Goal: Task Accomplishment & Management: Manage account settings

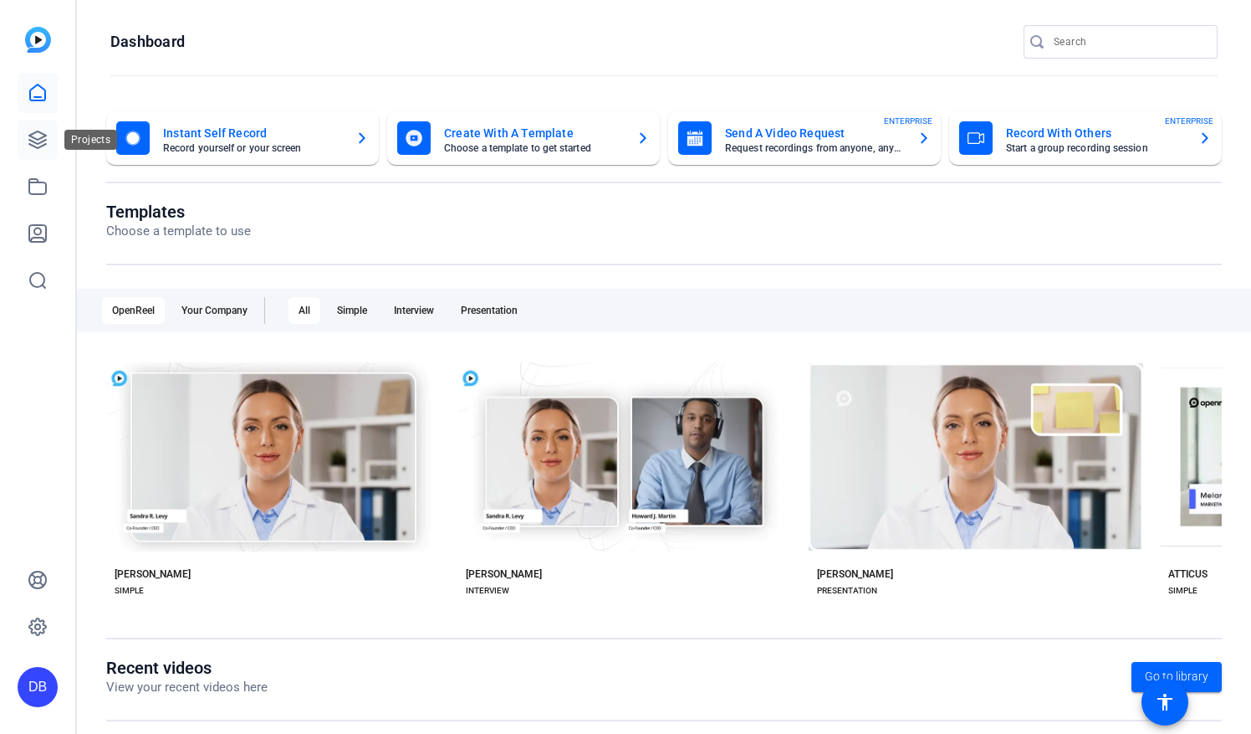
click at [35, 135] on icon at bounding box center [38, 140] width 20 height 20
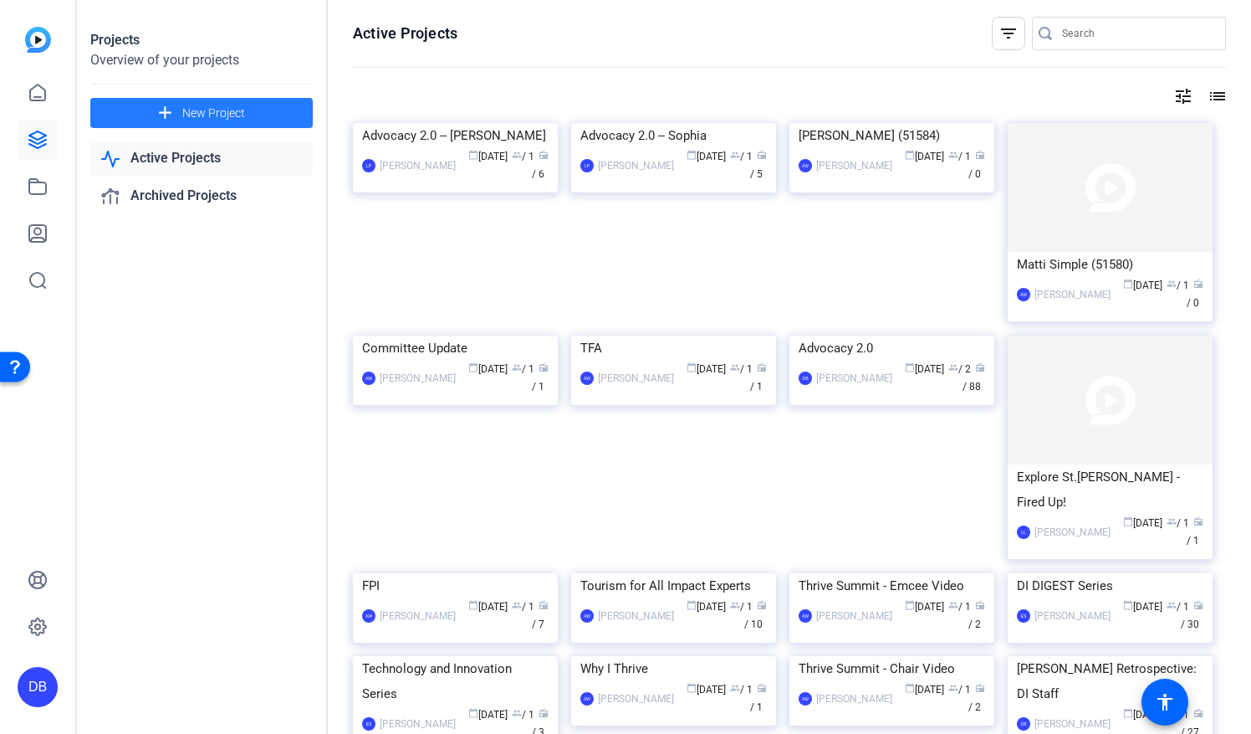
click at [211, 115] on span "New Project" at bounding box center [213, 114] width 63 height 18
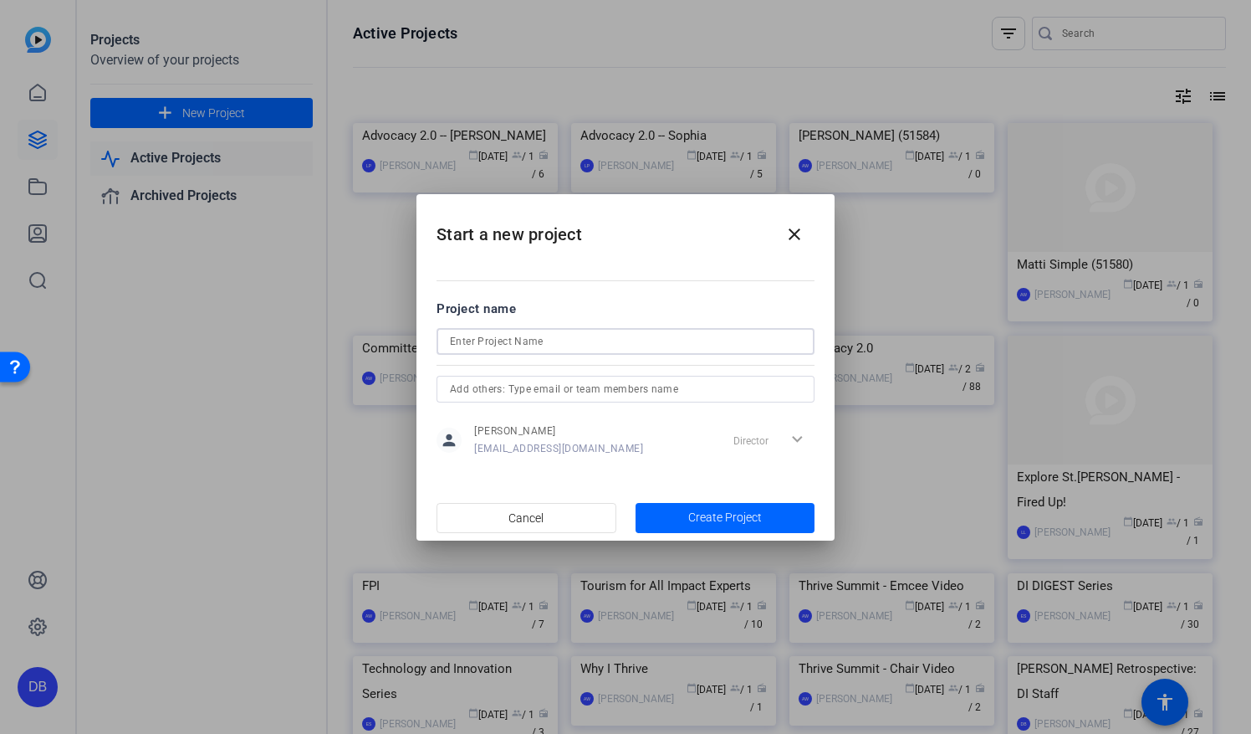
click at [507, 346] on input at bounding box center [625, 341] width 351 height 20
type input "Don's Welcome @ Fall Summits"
click at [724, 525] on span "button" at bounding box center [726, 518] width 180 height 40
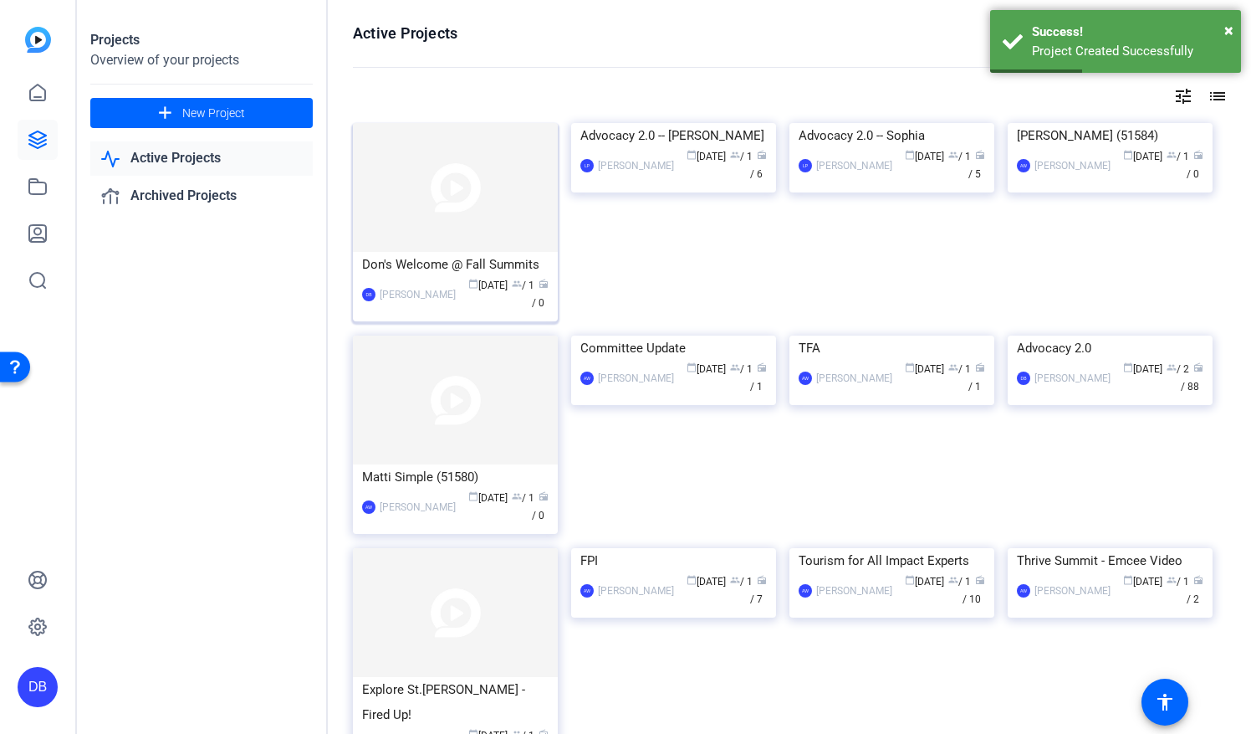
click at [483, 187] on img at bounding box center [455, 187] width 205 height 129
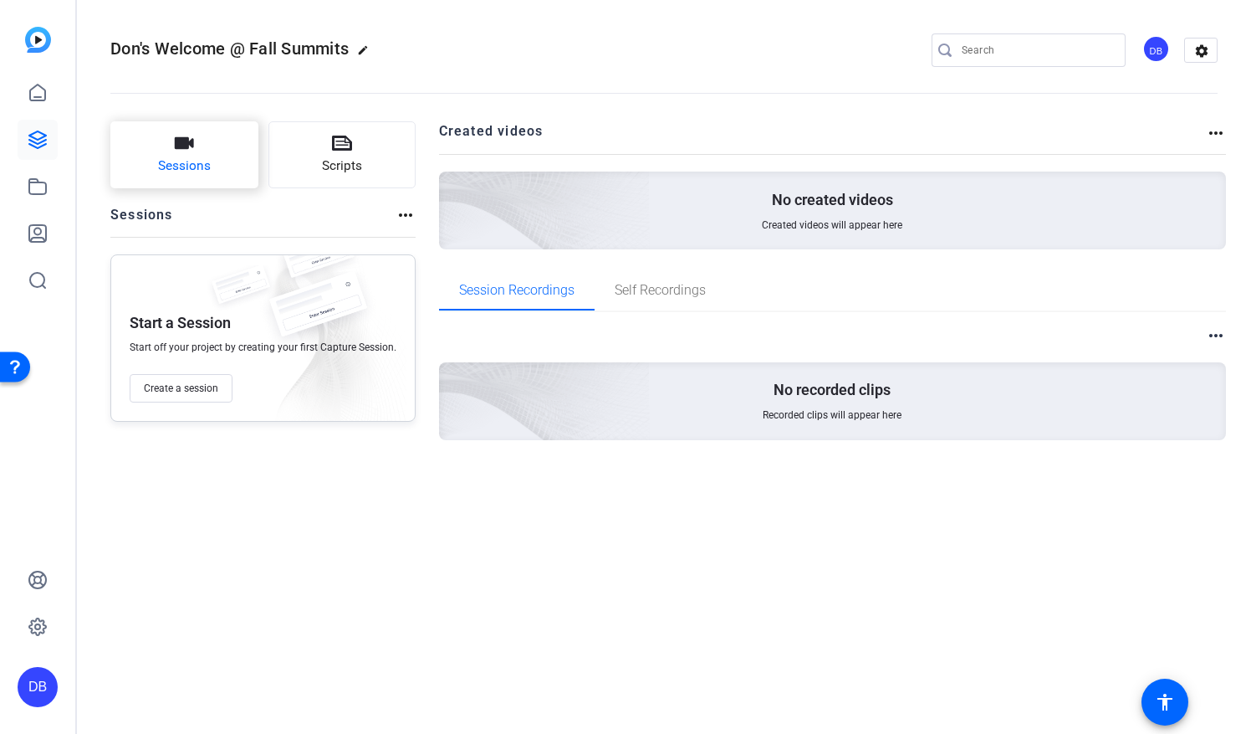
click at [174, 161] on span "Sessions" at bounding box center [184, 165] width 53 height 19
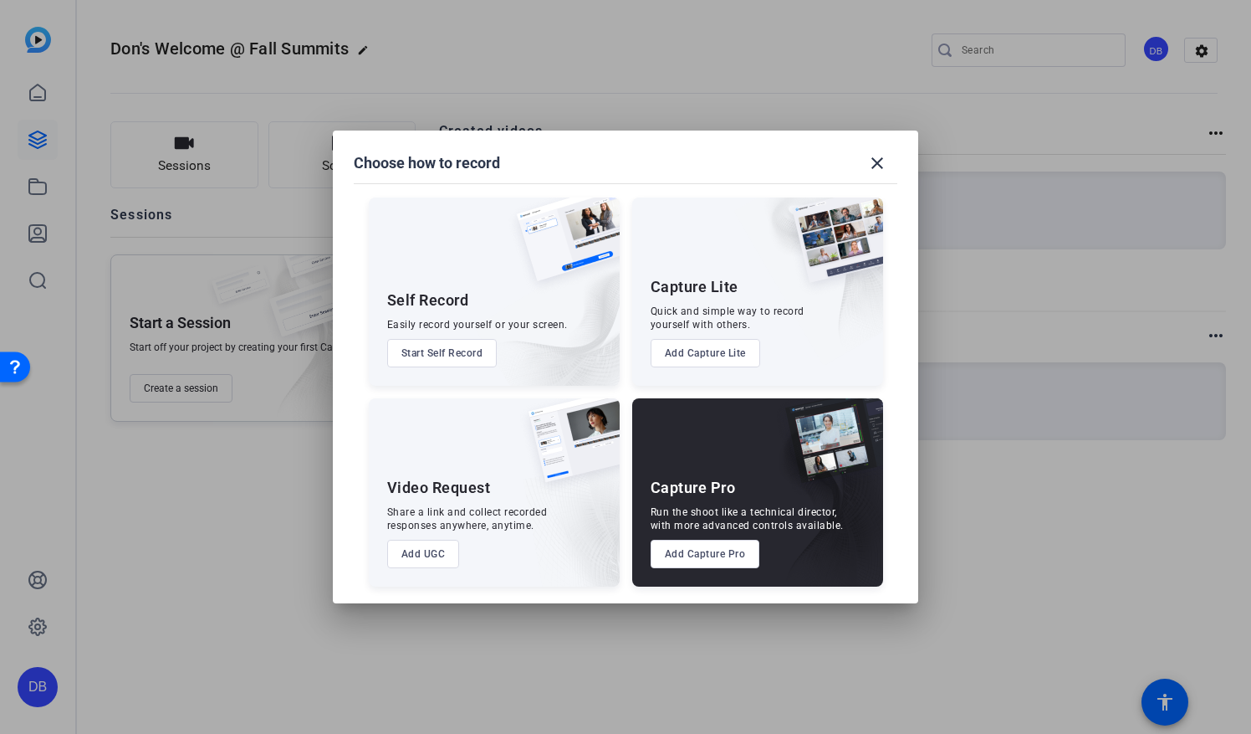
click at [530, 54] on div at bounding box center [625, 367] width 1251 height 734
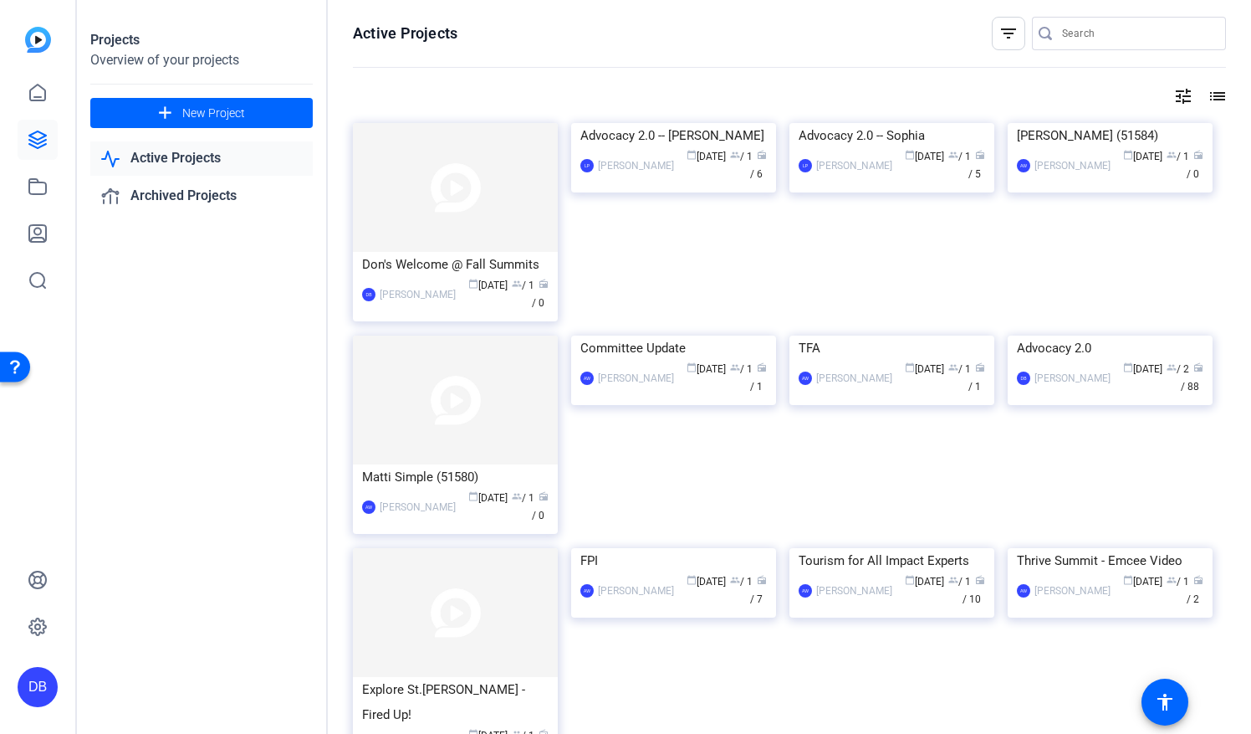
click at [159, 161] on link "Active Projects" at bounding box center [201, 158] width 222 height 34
click at [1051, 360] on div "Advocacy 2.0" at bounding box center [1110, 347] width 187 height 25
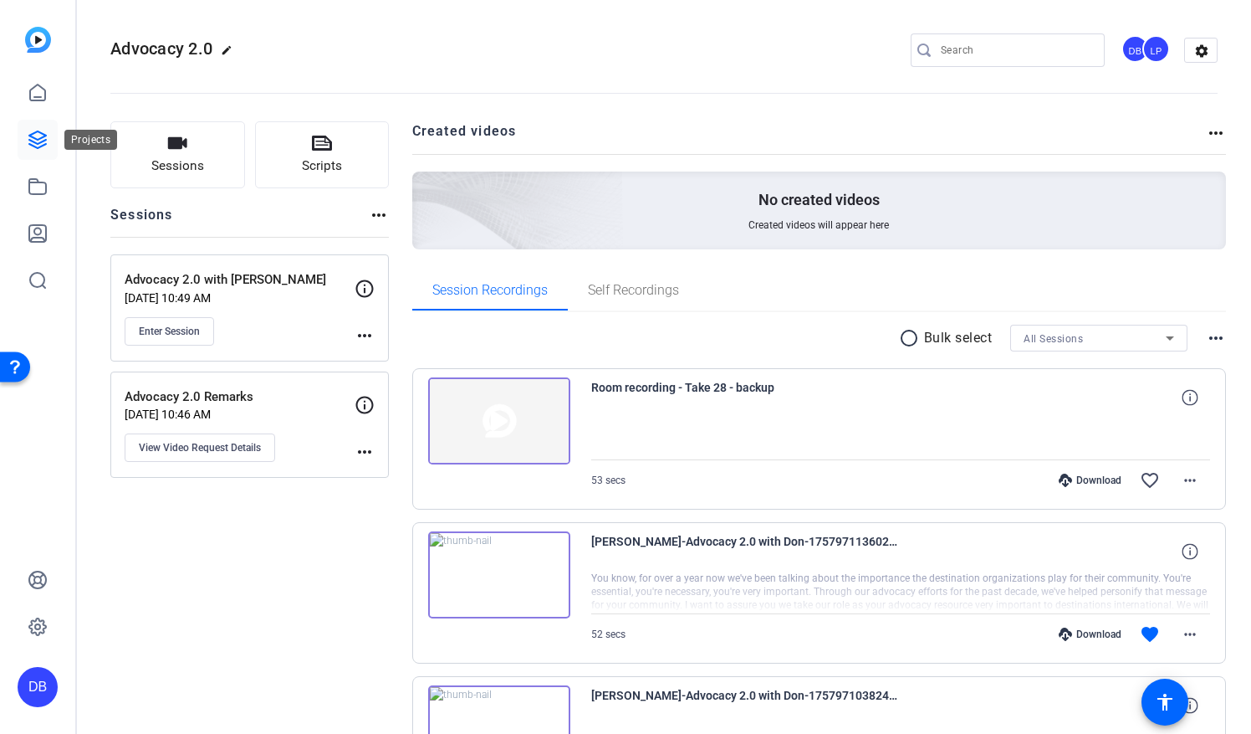
click at [28, 141] on icon at bounding box center [38, 140] width 20 height 20
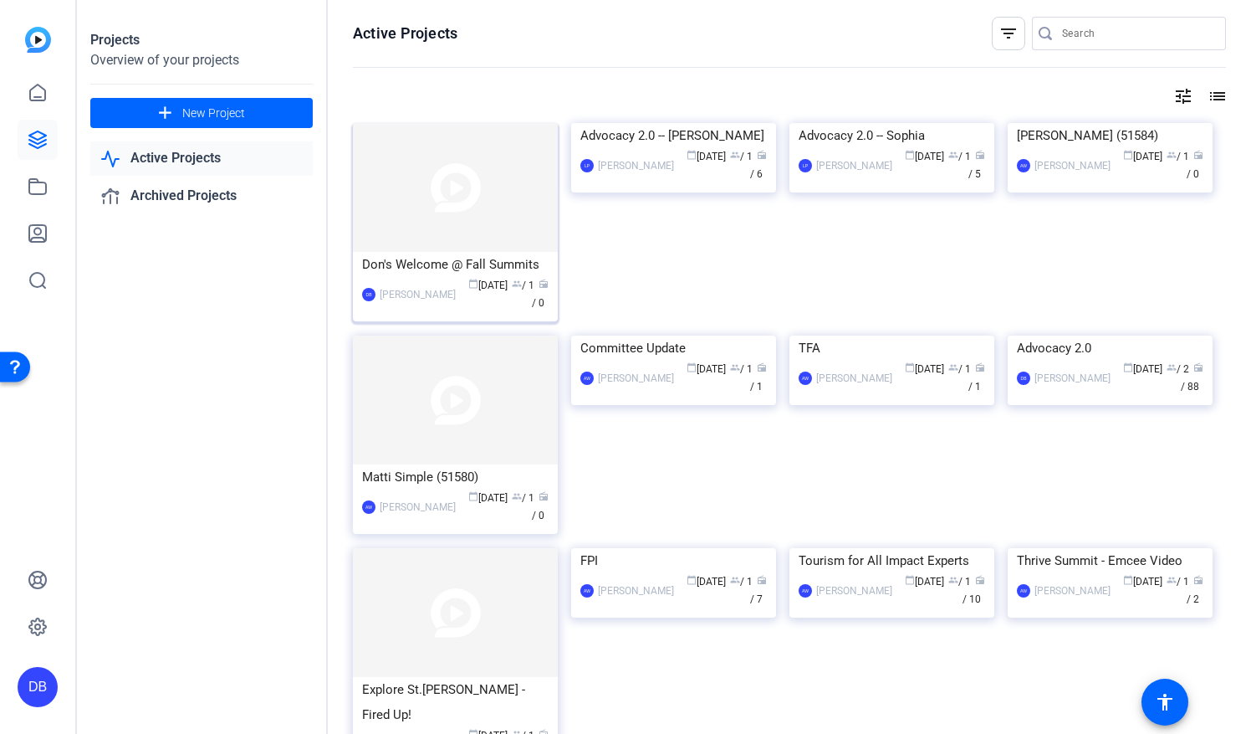
click at [511, 192] on img at bounding box center [455, 187] width 205 height 129
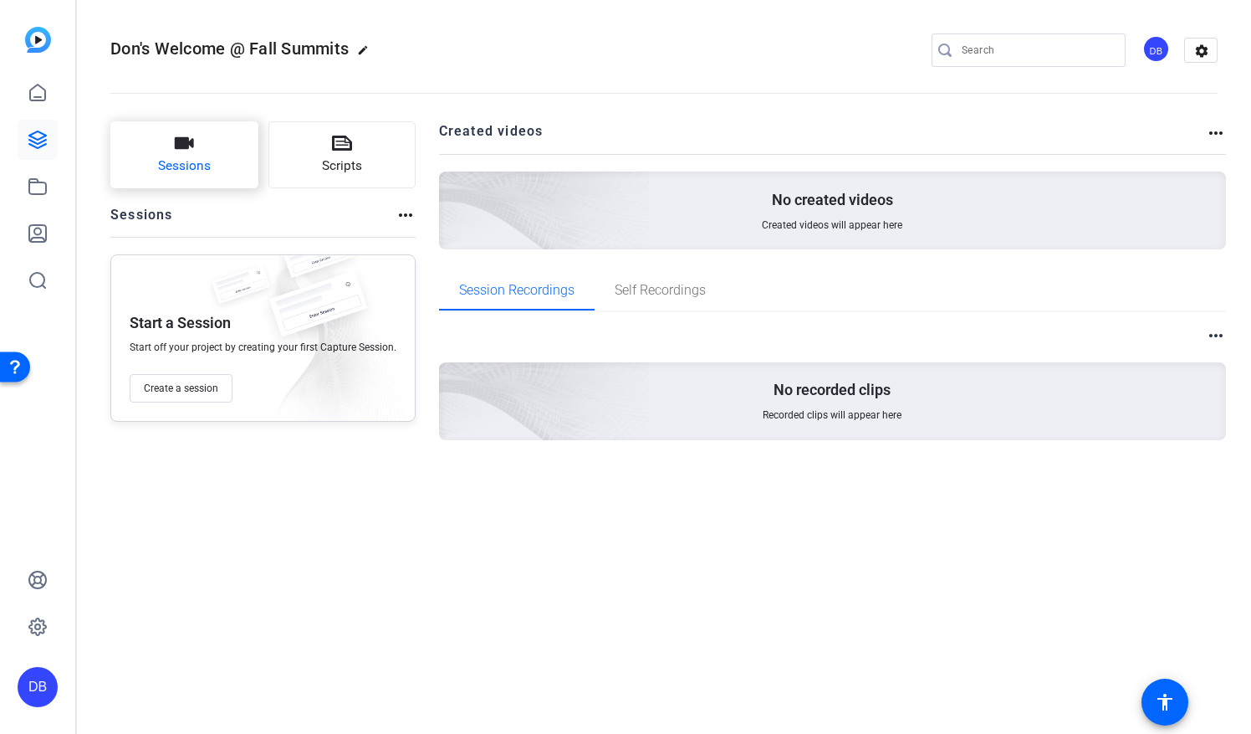
click at [188, 161] on span "Sessions" at bounding box center [184, 165] width 53 height 19
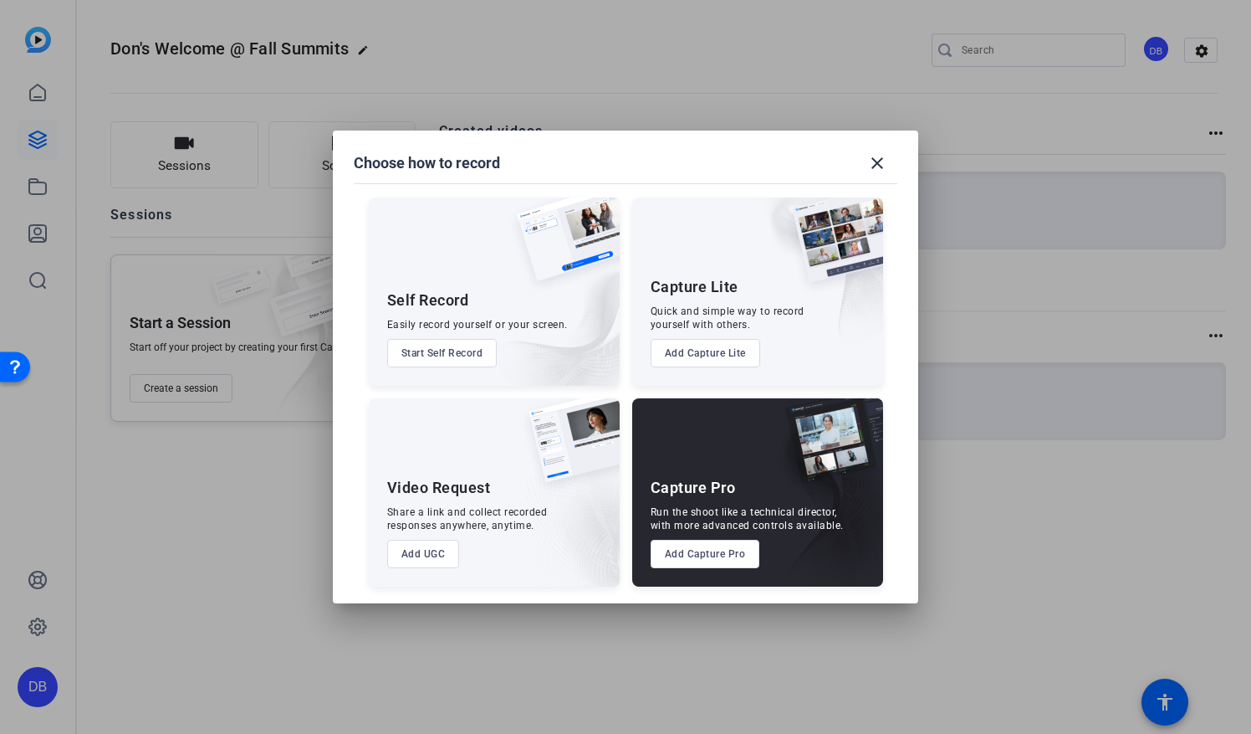
click at [698, 354] on button "Add Capture Lite" at bounding box center [706, 353] width 110 height 28
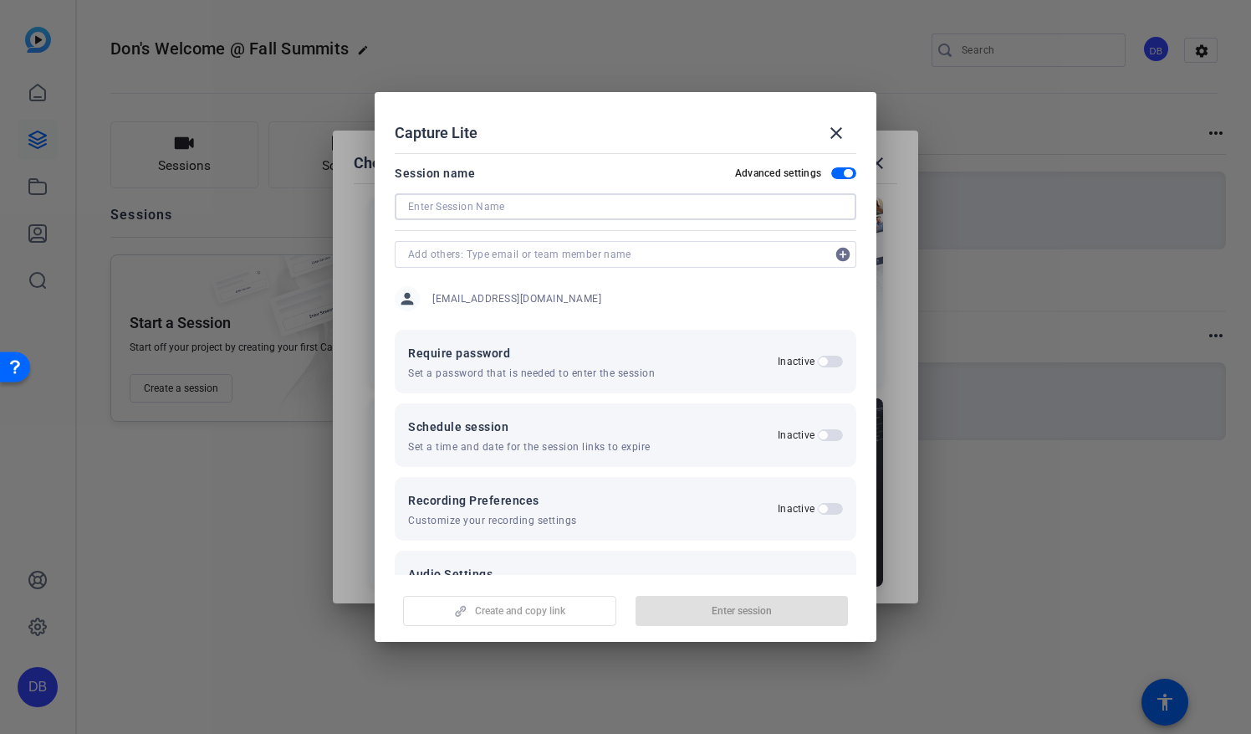
click at [472, 212] on input at bounding box center [625, 207] width 435 height 20
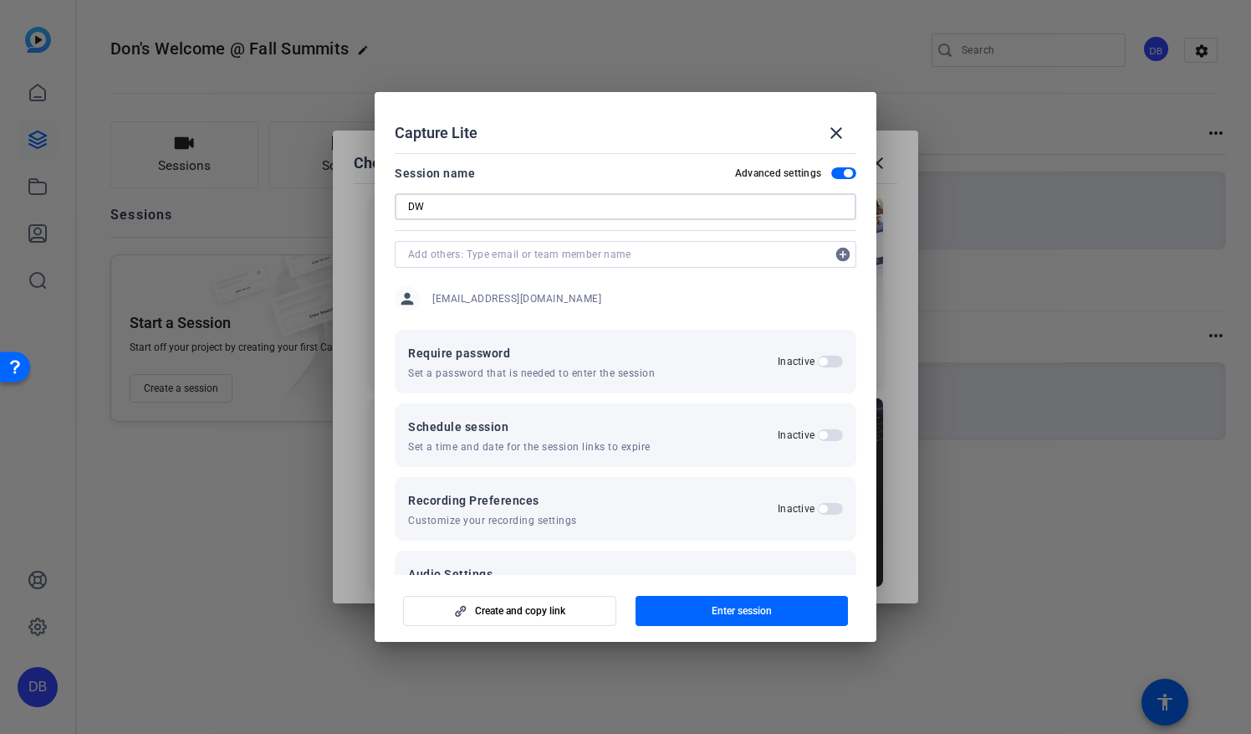
type input "D"
type input "Advocacy Summit -- DW Remarks"
click at [712, 614] on span "Enter session" at bounding box center [742, 610] width 60 height 13
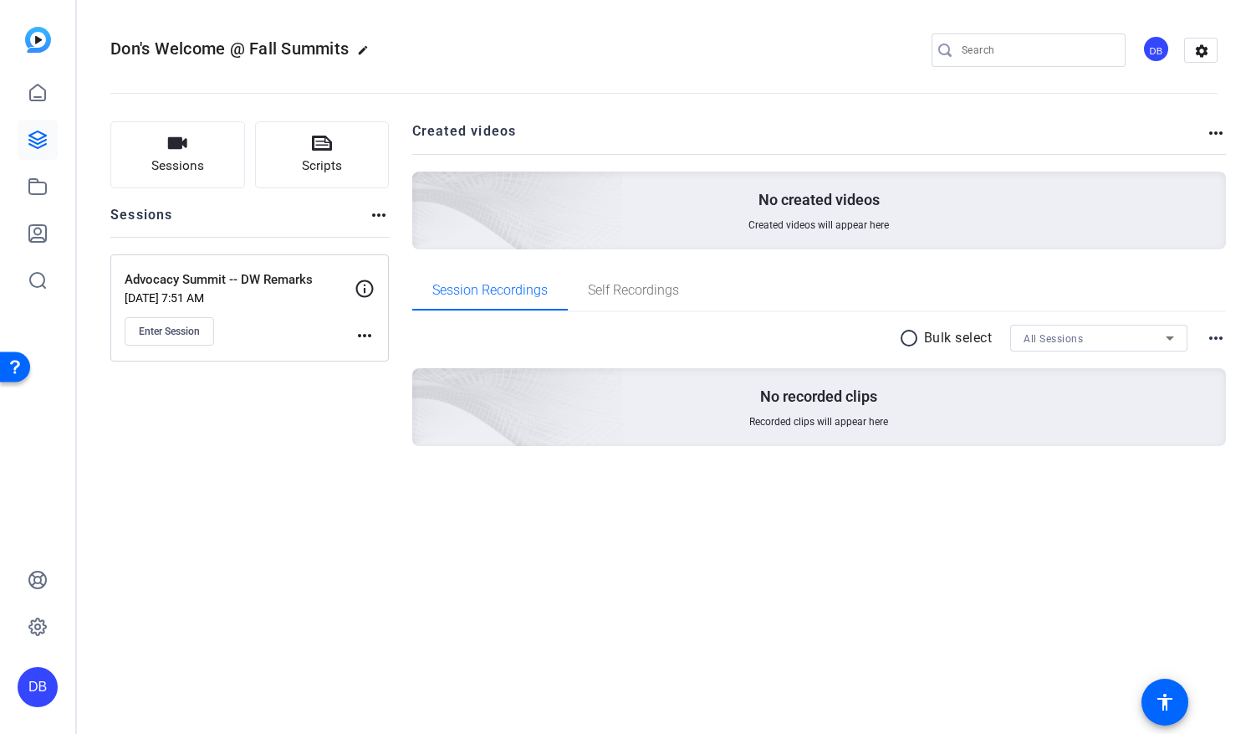
click at [284, 281] on p "Advocacy Summit -- DW Remarks" at bounding box center [240, 279] width 230 height 19
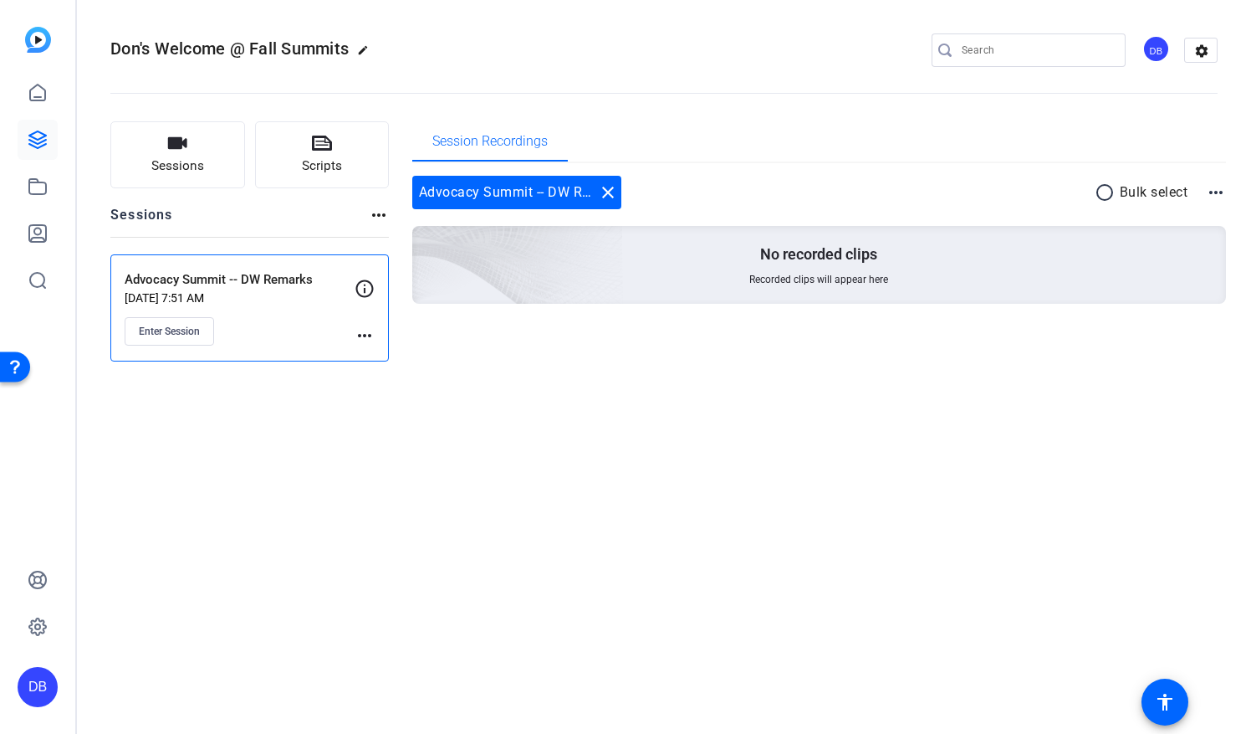
click at [360, 333] on mat-icon "more_horiz" at bounding box center [365, 335] width 20 height 20
click at [378, 360] on span "Edit Session" at bounding box center [406, 359] width 76 height 20
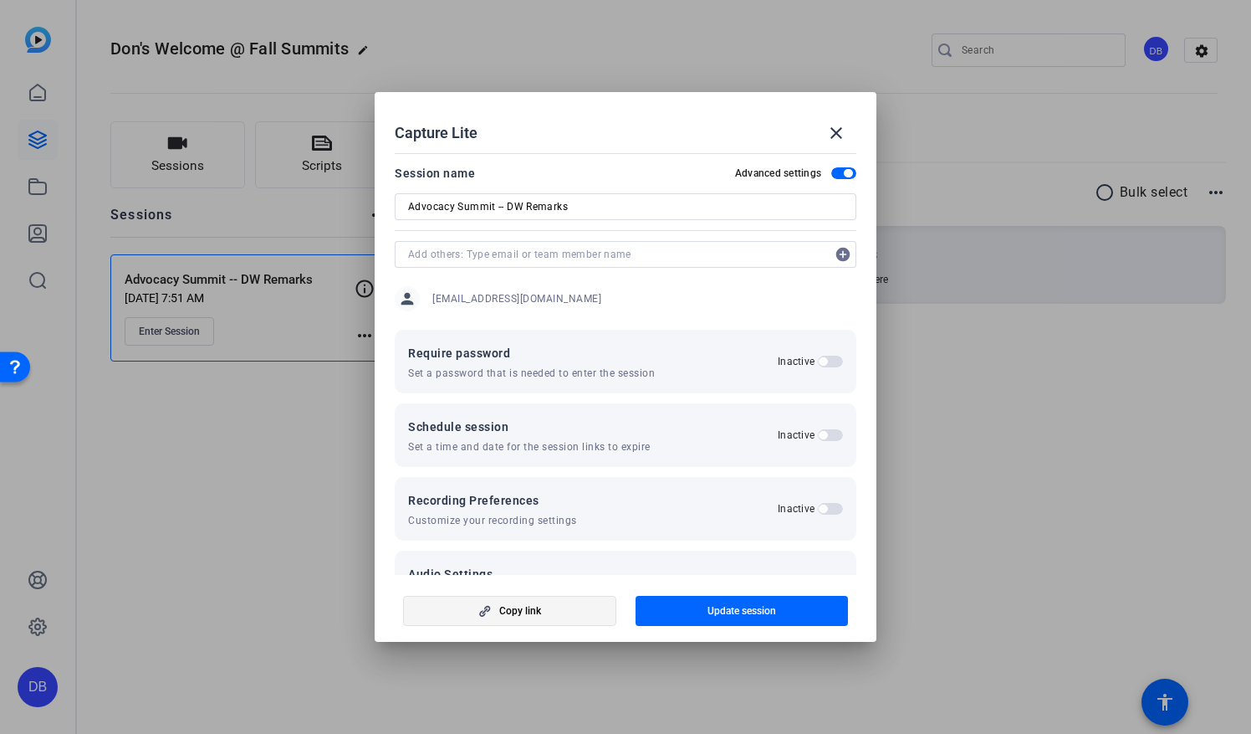
click at [518, 614] on span "Copy link" at bounding box center [520, 610] width 42 height 13
click at [475, 617] on span "button" at bounding box center [510, 610] width 212 height 40
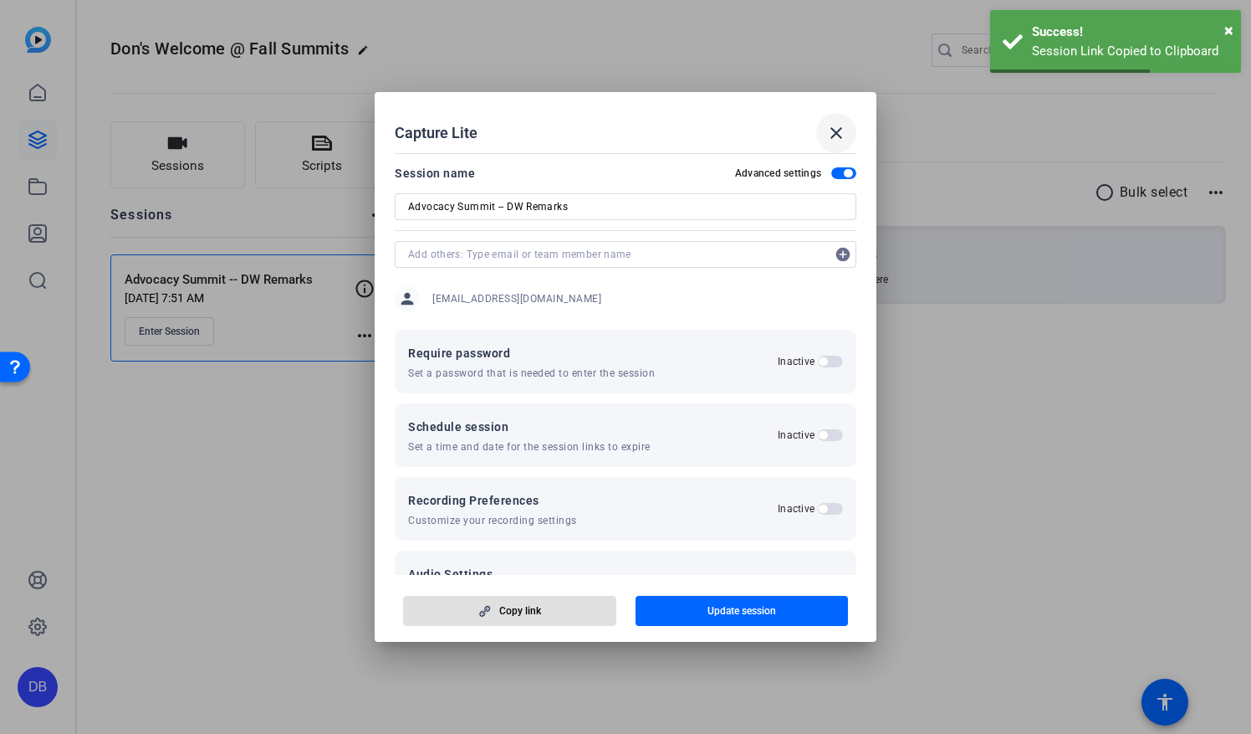
click at [836, 135] on mat-icon "close" at bounding box center [836, 133] width 20 height 20
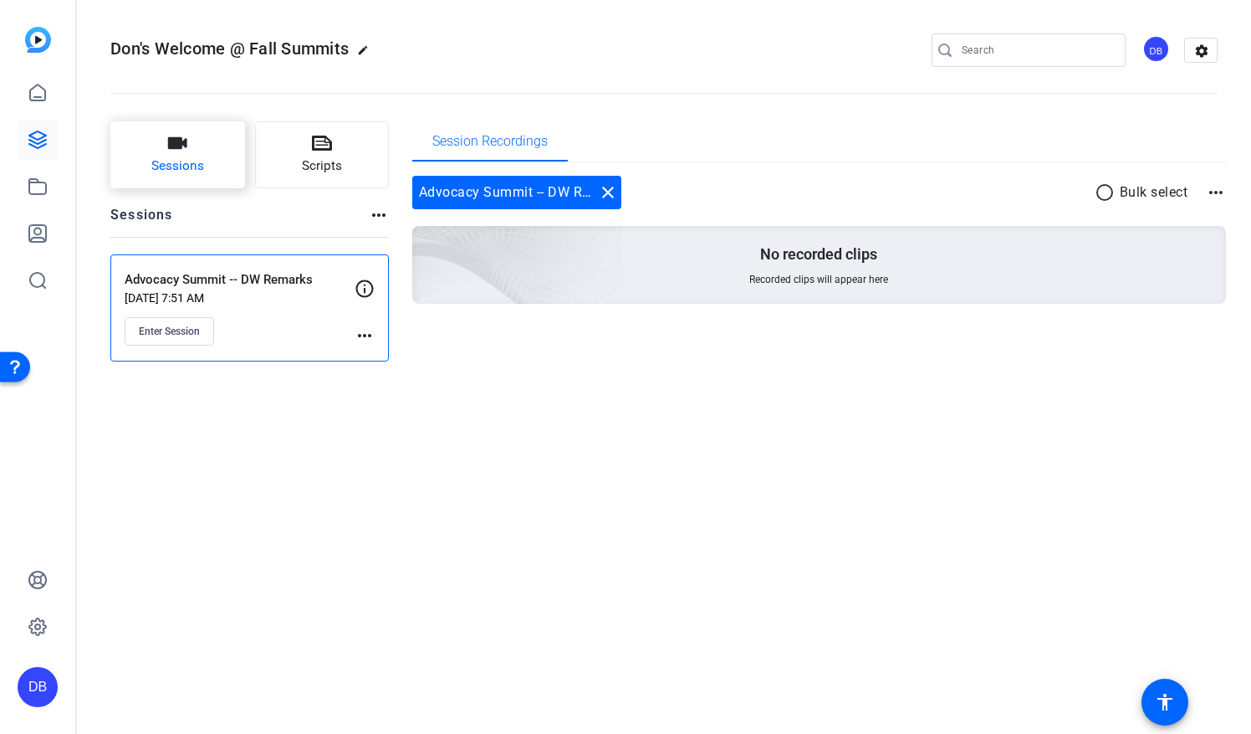
click at [169, 161] on span "Sessions" at bounding box center [177, 165] width 53 height 19
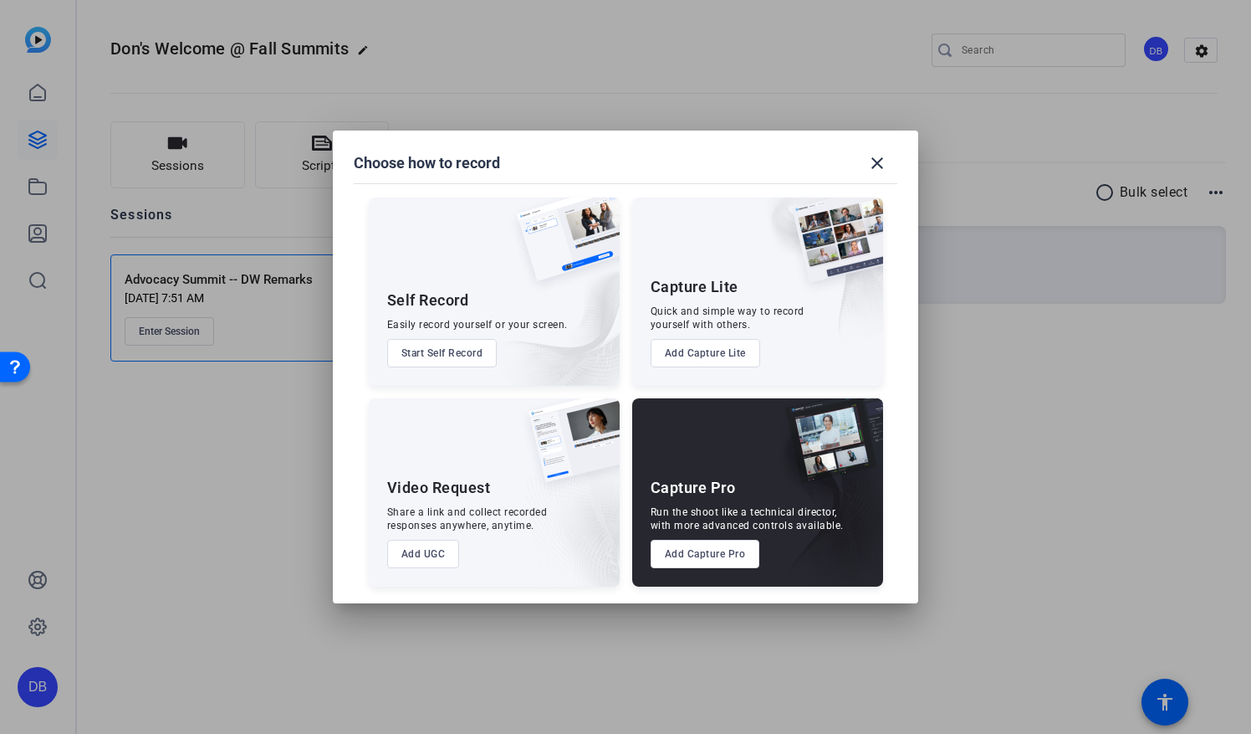
click at [698, 348] on button "Add Capture Lite" at bounding box center [706, 353] width 110 height 28
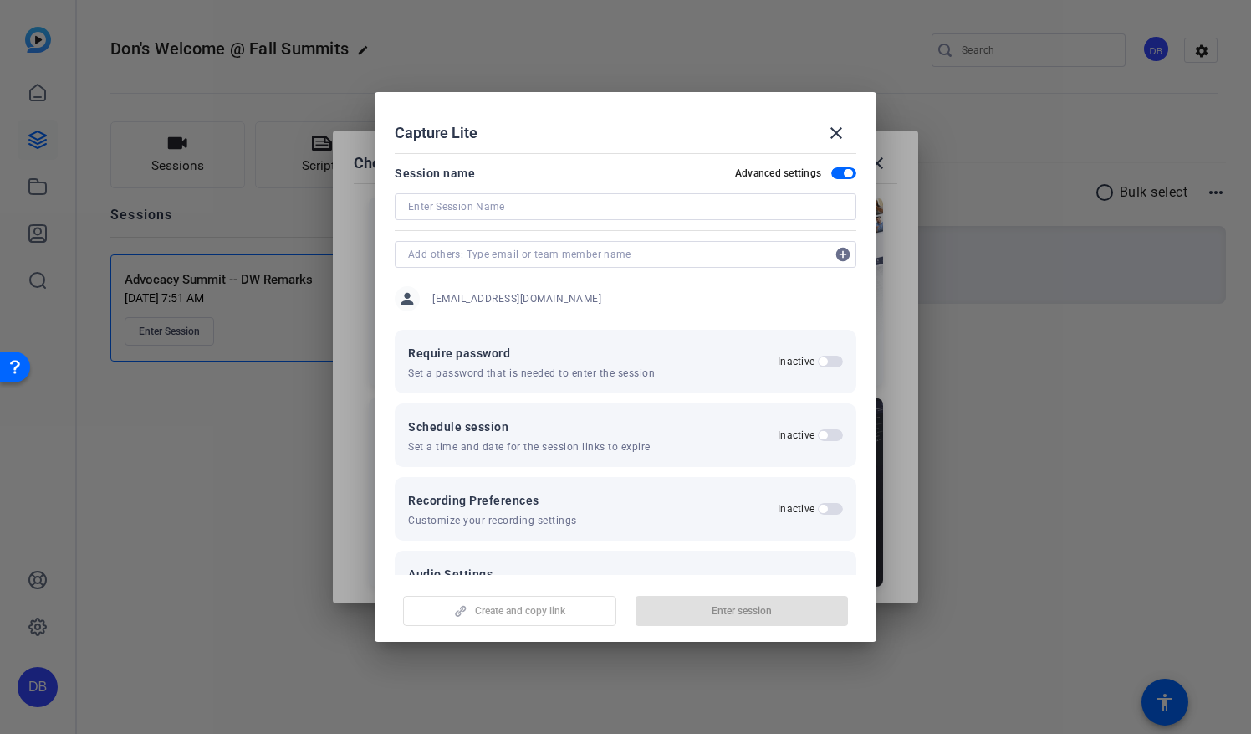
click at [465, 209] on input at bounding box center [625, 207] width 435 height 20
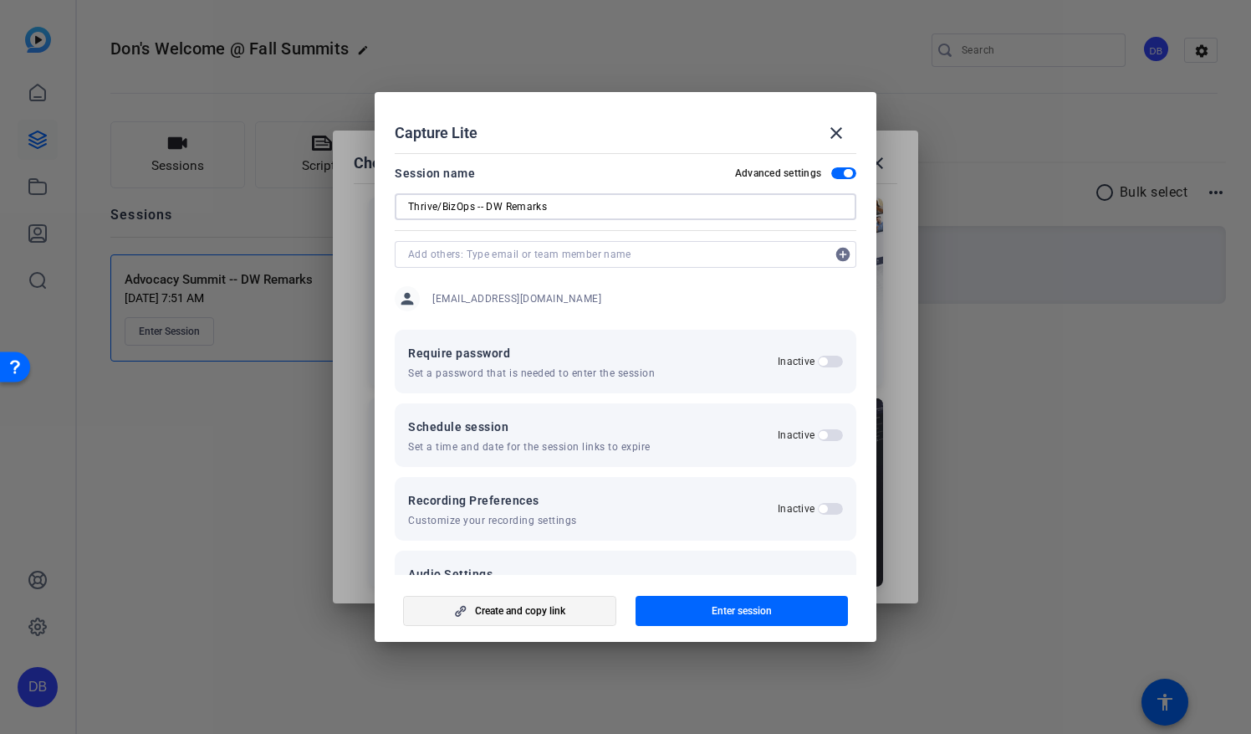
type input "Thrive/BizOps -- DW Remarks"
click at [525, 613] on span "Create and copy link" at bounding box center [520, 610] width 90 height 13
click at [835, 135] on mat-icon "close" at bounding box center [836, 133] width 20 height 20
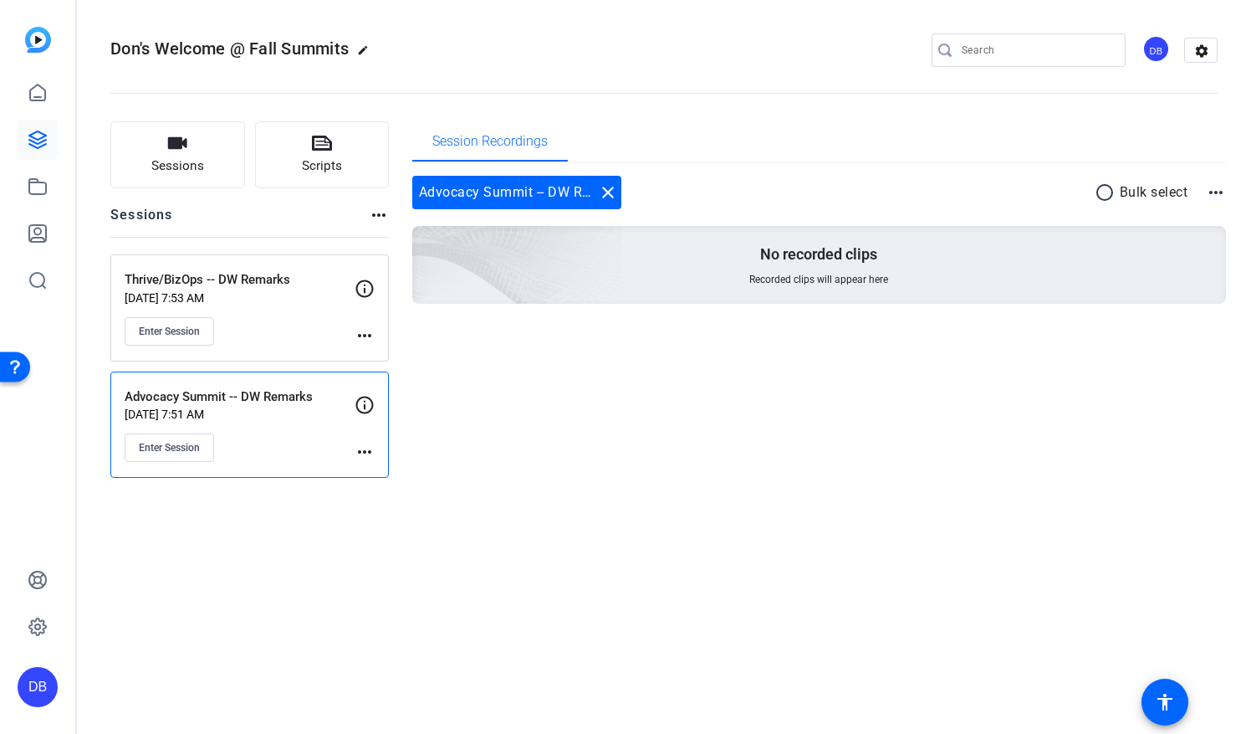
click at [610, 483] on div "Sessions Scripts Sessions more_horiz Thrive/BizOps -- DW Remarks Oct 13, 2025 @…" at bounding box center [664, 299] width 1174 height 398
